Goal: Task Accomplishment & Management: Complete application form

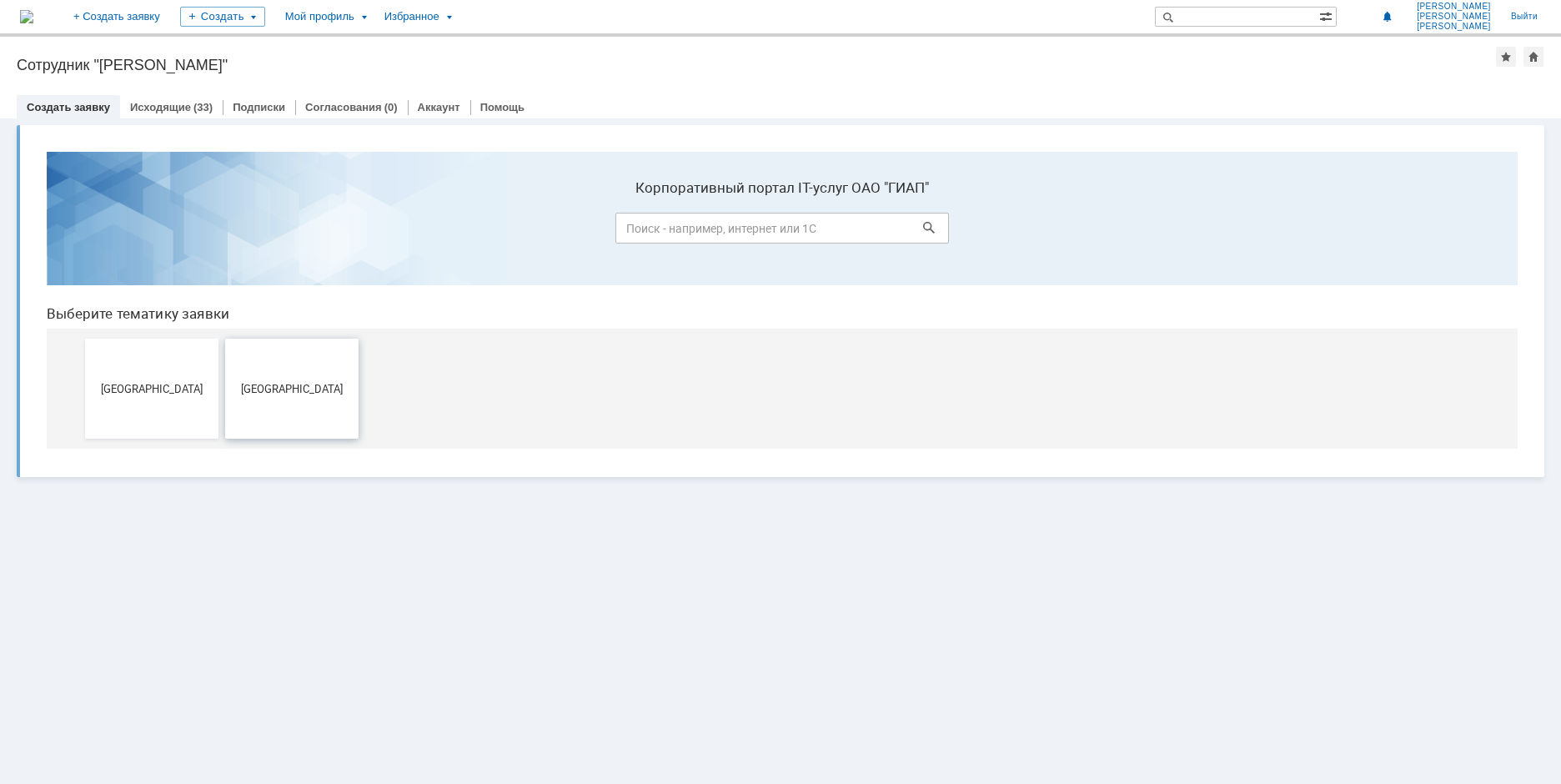
click at [292, 389] on span "[GEOGRAPHIC_DATA]" at bounding box center [292, 388] width 123 height 12
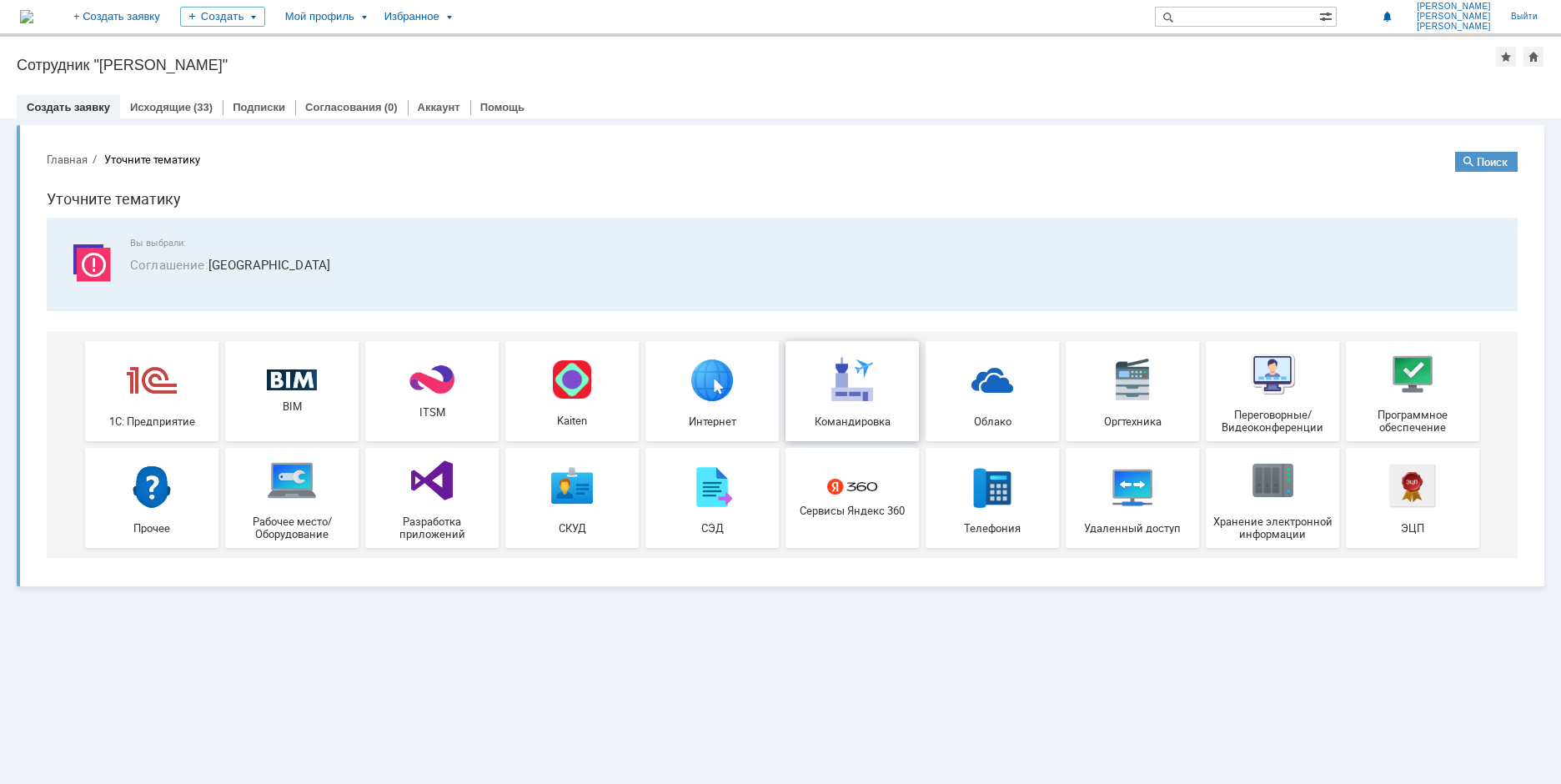
click at [873, 400] on img at bounding box center [852, 379] width 50 height 50
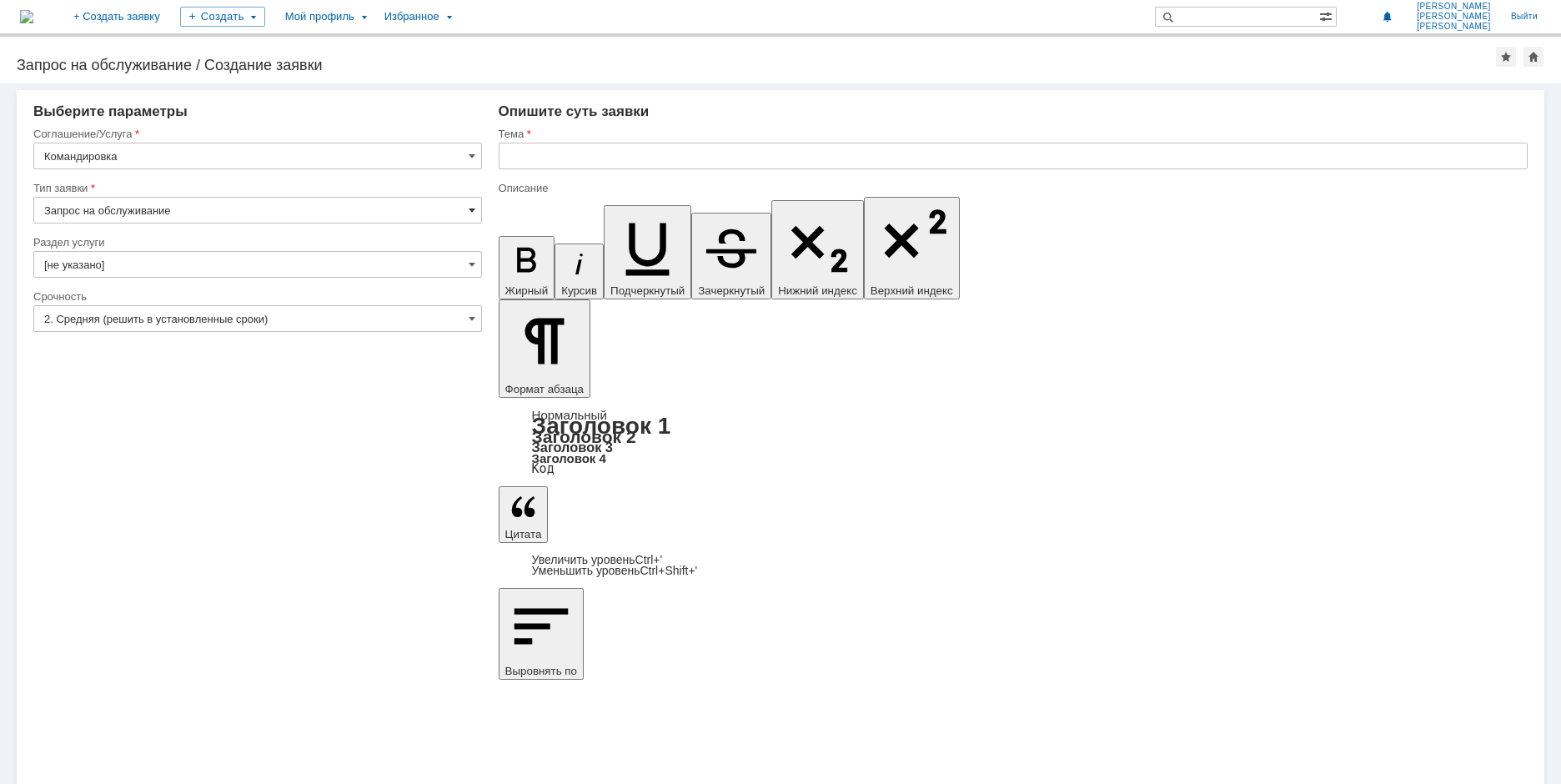
click at [469, 214] on span at bounding box center [472, 210] width 7 height 13
click at [312, 270] on span "Запрос на обслуживание" at bounding box center [257, 268] width 427 height 13
type input "Запрос на обслуживание"
click at [473, 262] on span at bounding box center [472, 263] width 7 height 13
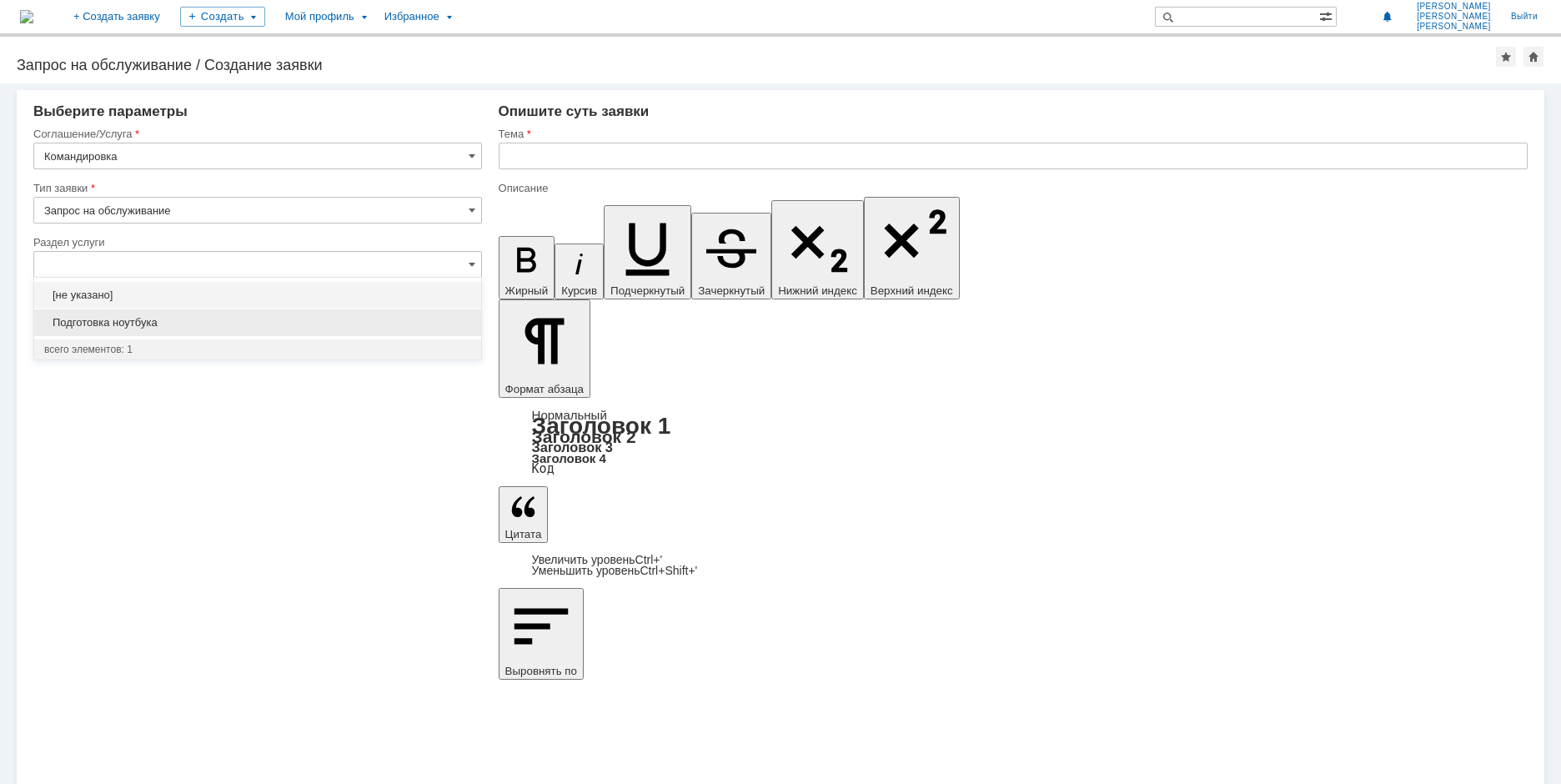
click at [155, 320] on span "Подготовка ноутбука" at bounding box center [257, 322] width 427 height 13
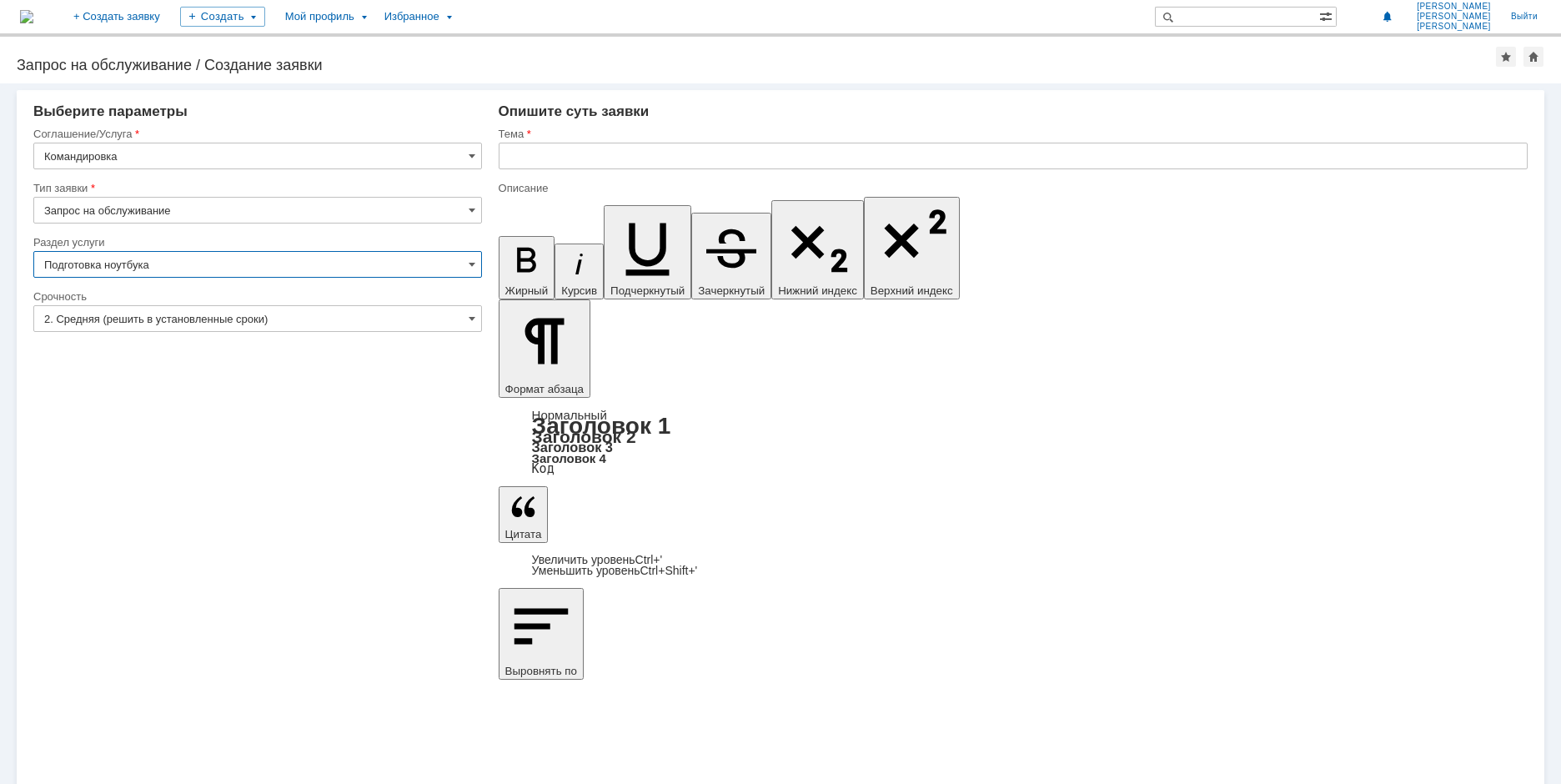
type input "Подготовка ноутбука"
drag, startPoint x: 509, startPoint y: 152, endPoint x: 660, endPoint y: 217, distance: 164.4
click at [511, 154] on input "text" at bounding box center [1013, 156] width 1029 height 26
type input "g"
type input "подготовка ноутбука в командировку"
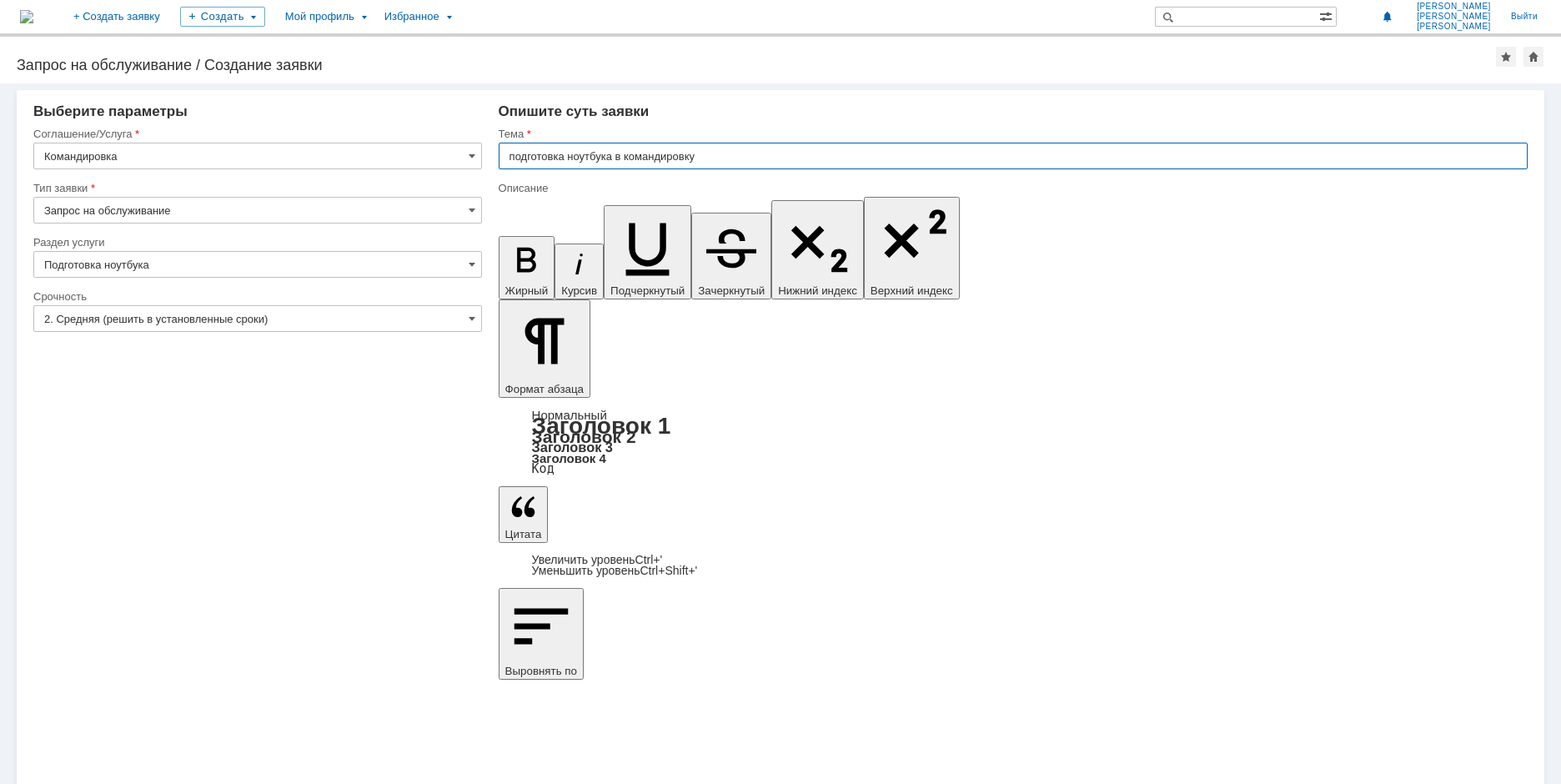
drag, startPoint x: 513, startPoint y: 5847, endPoint x: 548, endPoint y: 5943, distance: 102.2
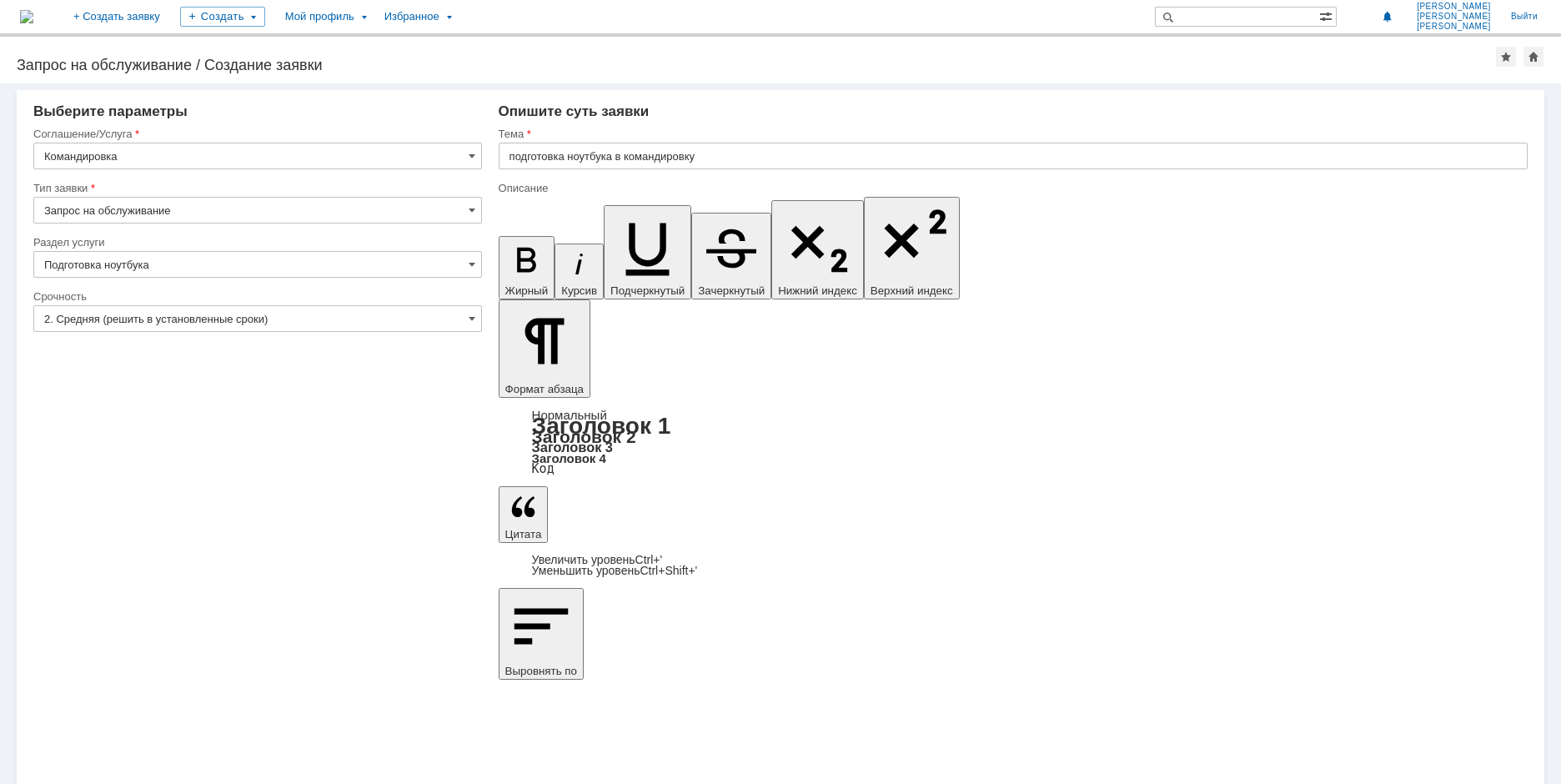
drag, startPoint x: 626, startPoint y: 5843, endPoint x: 643, endPoint y: 5888, distance: 48.1
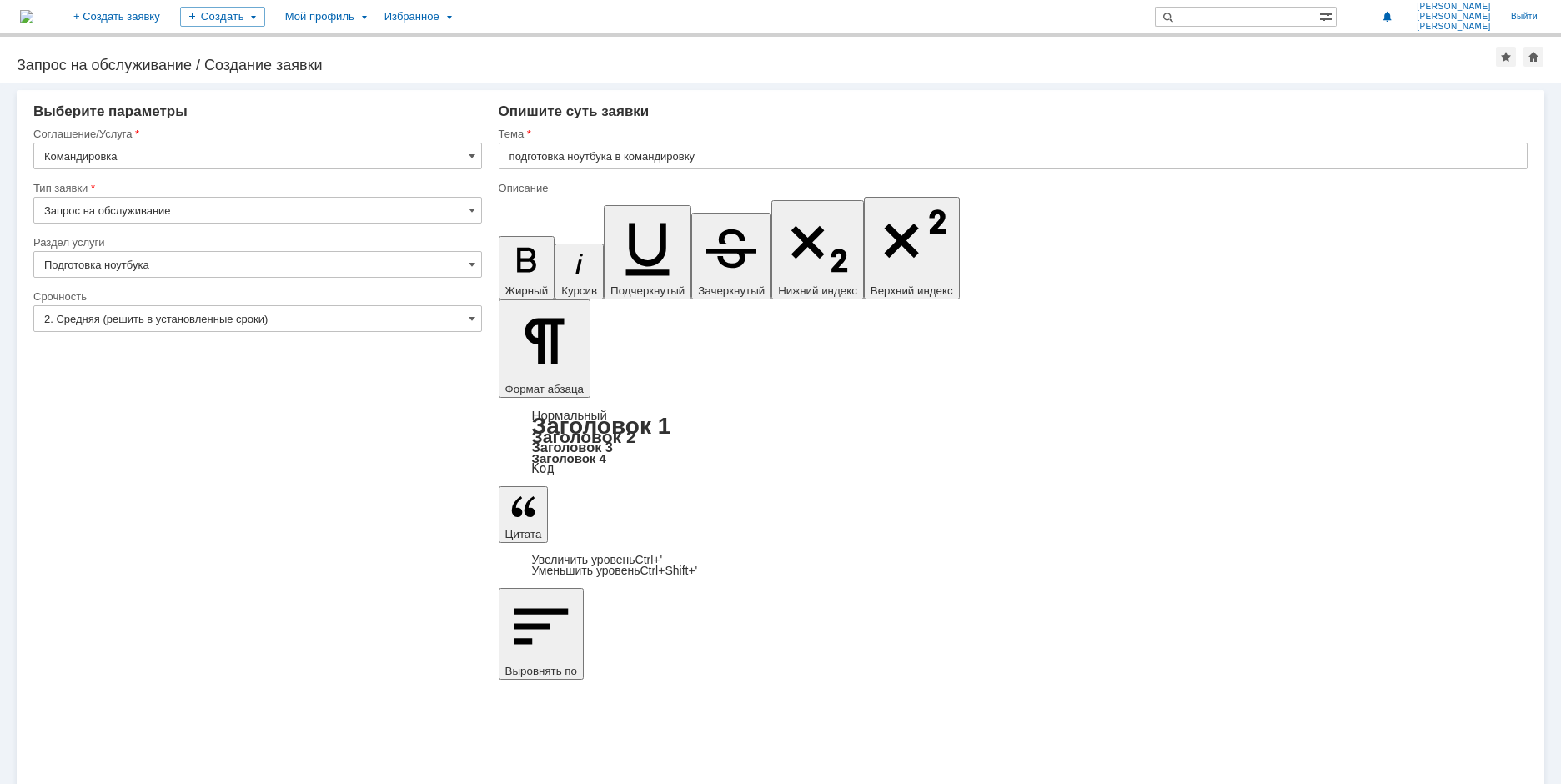
scroll to position [367, 6]
drag, startPoint x: 516, startPoint y: 5863, endPoint x: 1315, endPoint y: 5982, distance: 807.8
copy div "Требуемый функционал: 1) работа с файлами .doc; 2) работа с файлами .xls; 3) ра…"
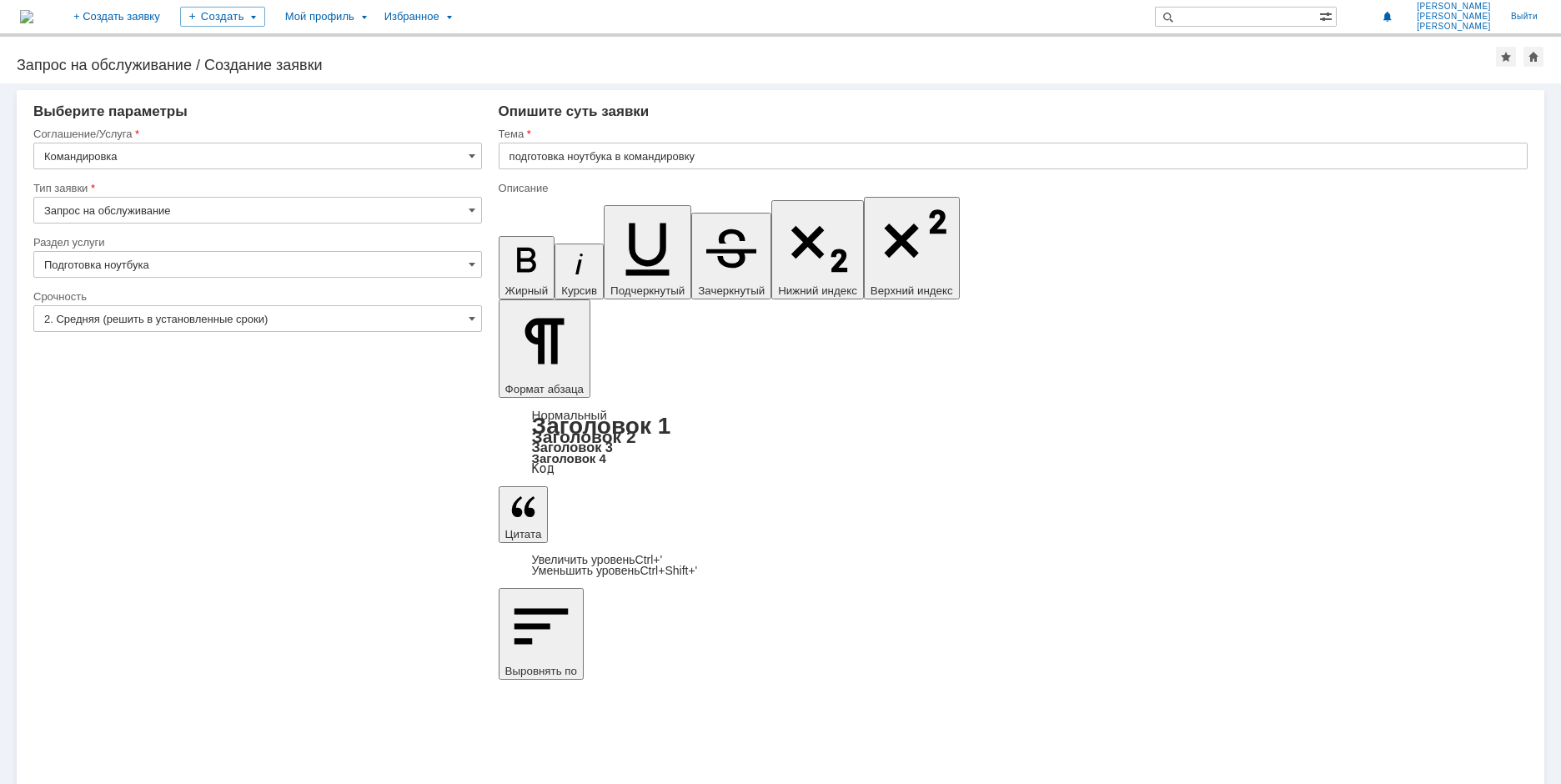
drag, startPoint x: 1454, startPoint y: 6018, endPoint x: 537, endPoint y: 5972, distance: 918.2
drag, startPoint x: 575, startPoint y: 5853, endPoint x: 625, endPoint y: 5849, distance: 50.2
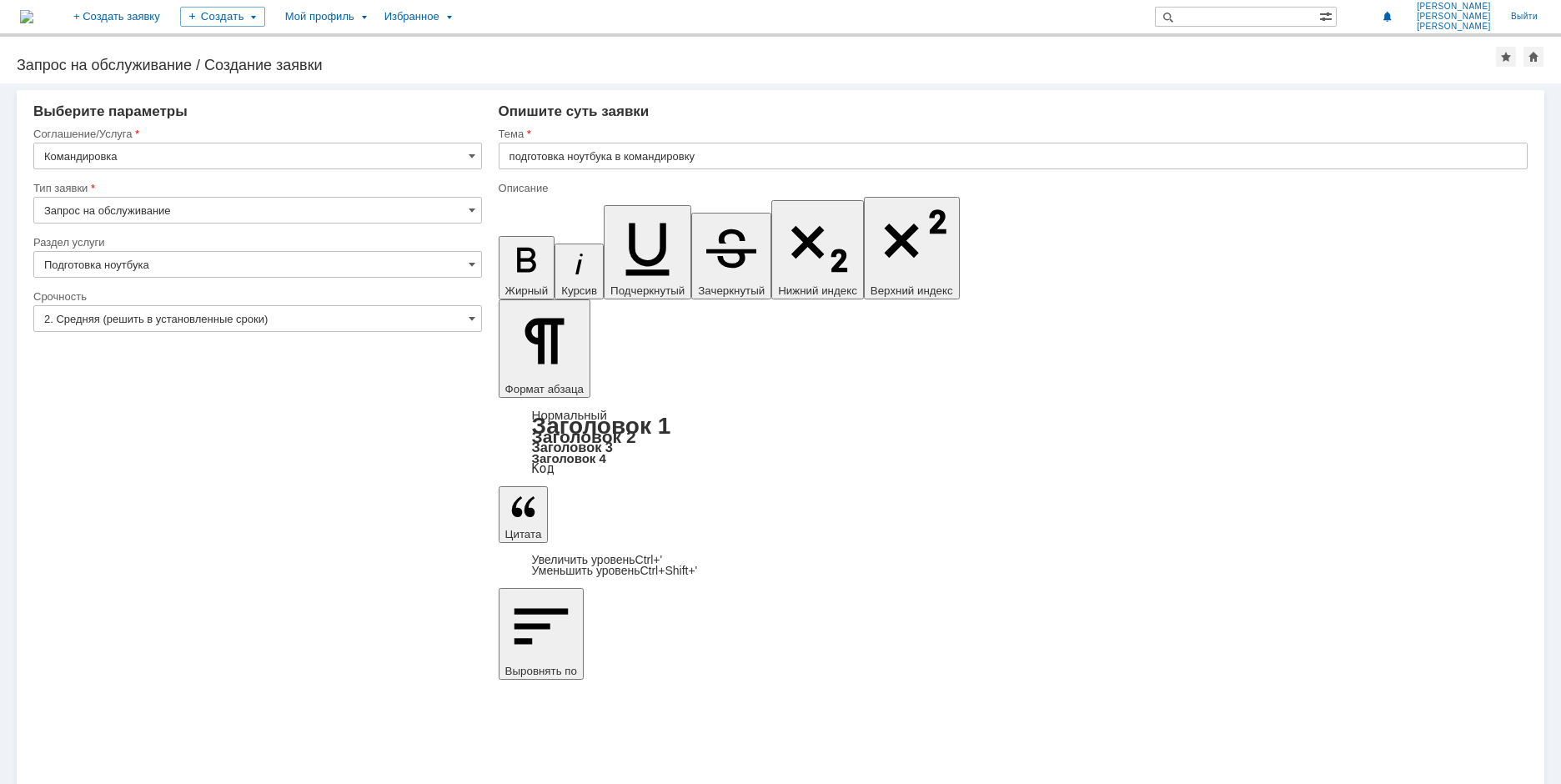
copy div "служебный ноутбук в выезду в командировку (до [DATE])"
drag, startPoint x: 973, startPoint y: 5847, endPoint x: 517, endPoint y: 5838, distance: 456.1
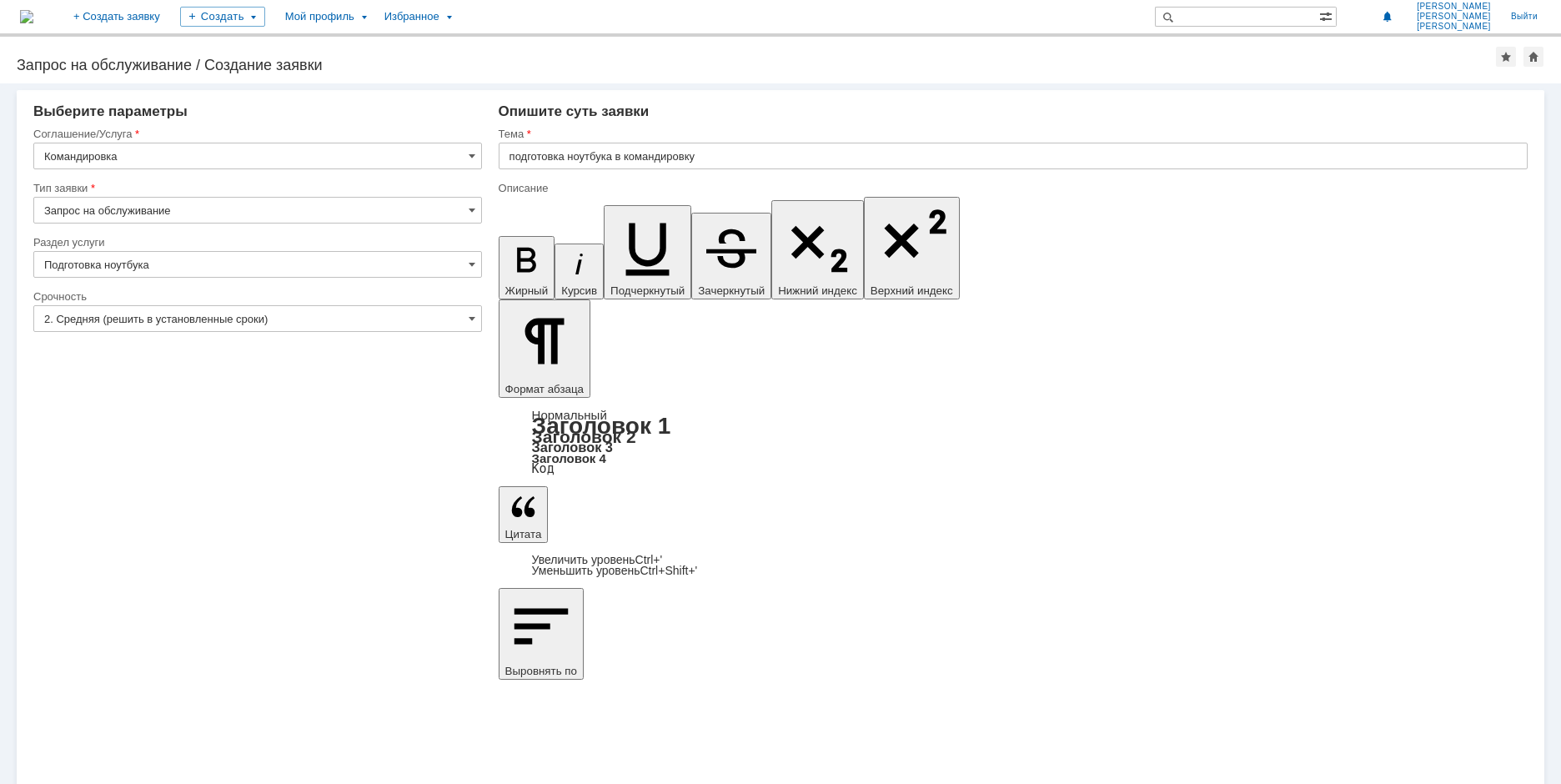
copy div "Прошу подготовить служебный ноутбук в выезду в командировку (до [DATE])"
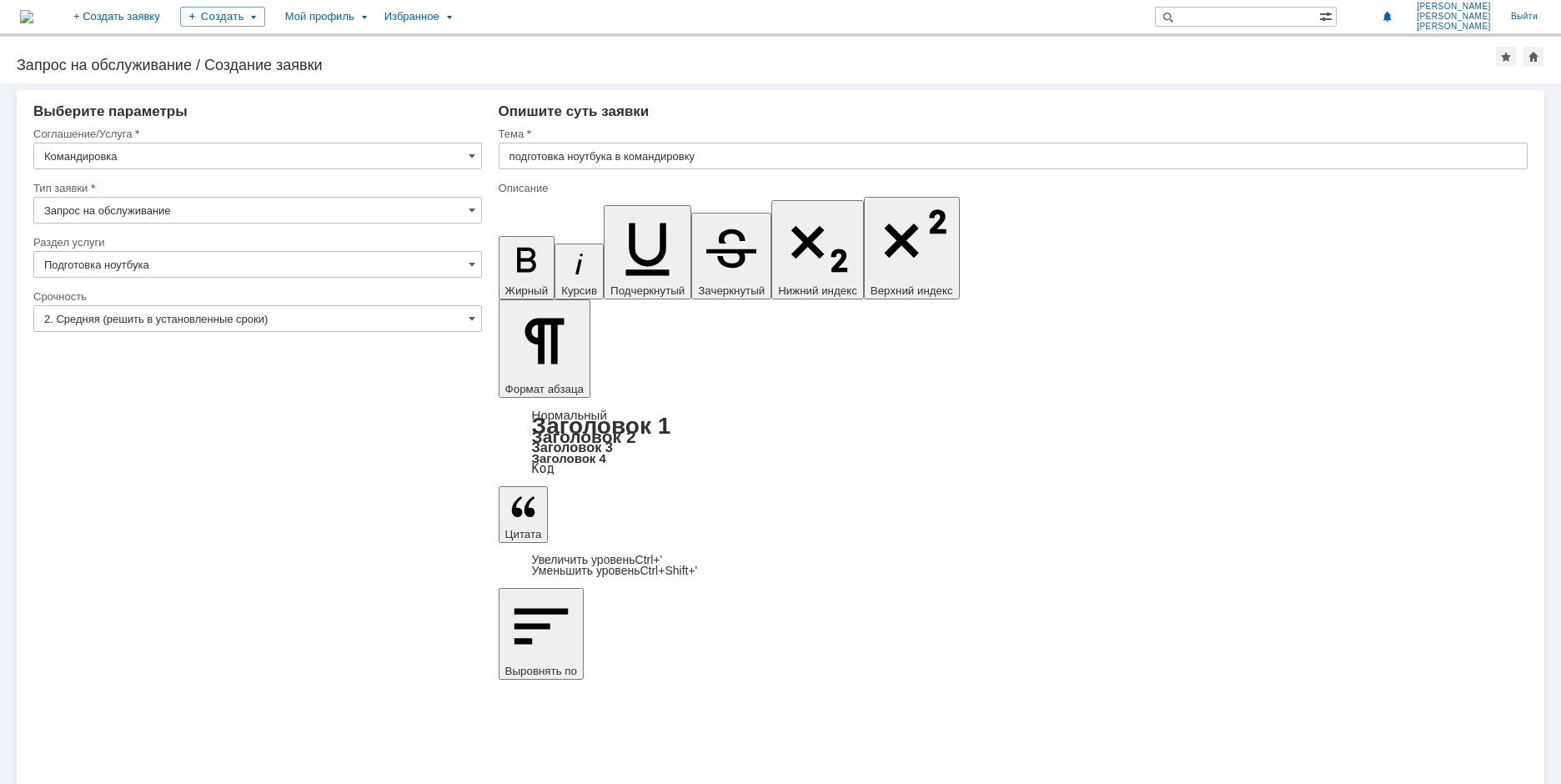
scroll to position [355, 6]
